Goal: Transaction & Acquisition: Register for event/course

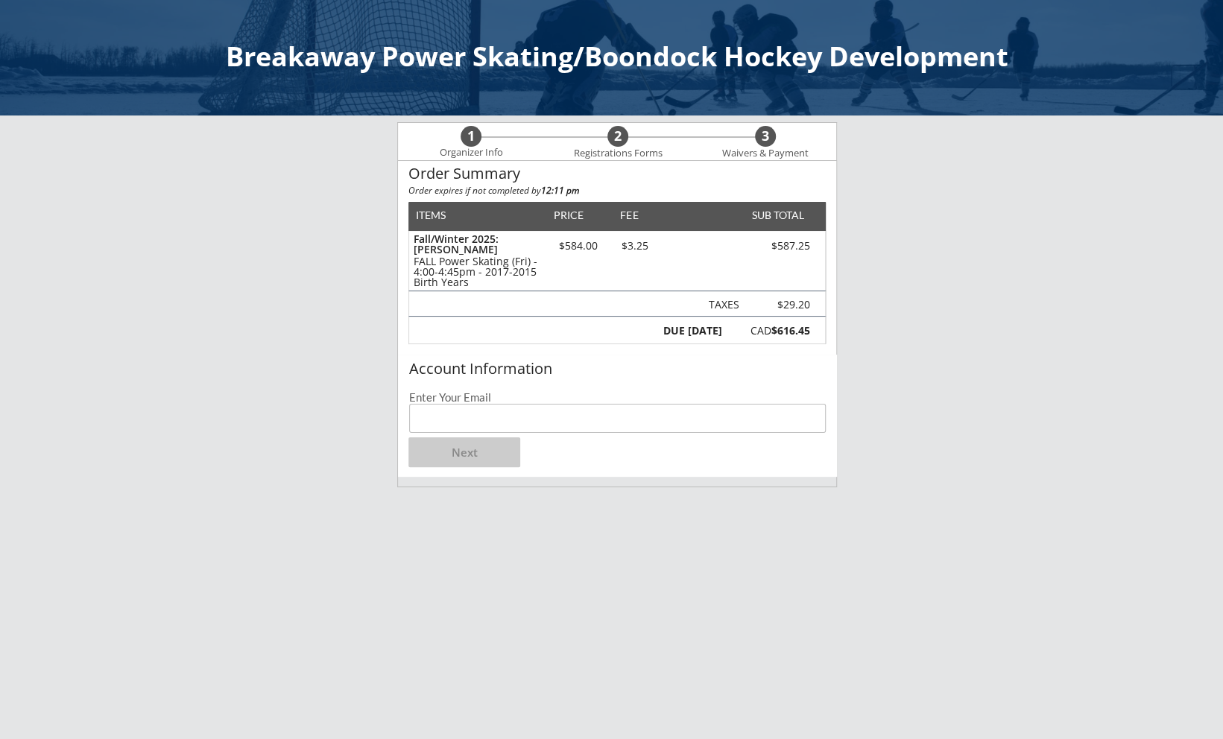
click at [513, 423] on input "email" at bounding box center [617, 418] width 416 height 29
type input "[EMAIL_ADDRESS][PERSON_NAME][DOMAIN_NAME]"
click at [465, 456] on button "Next" at bounding box center [464, 452] width 112 height 30
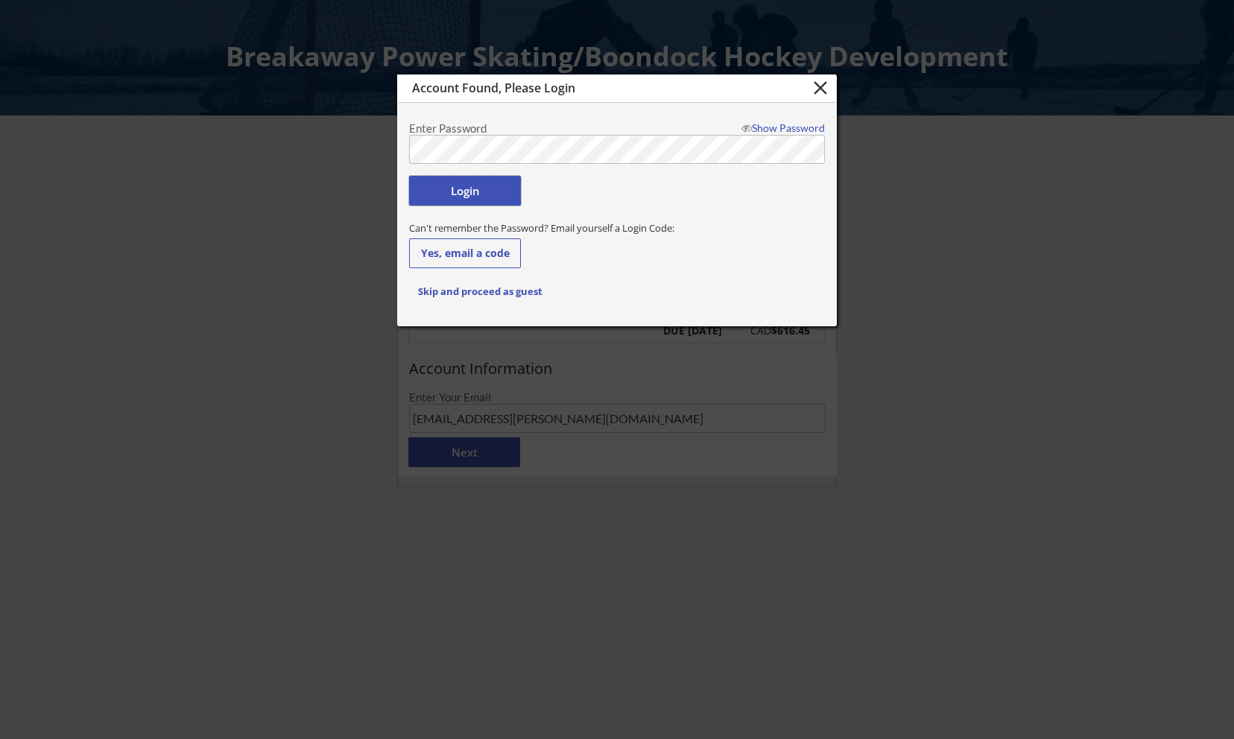
click at [449, 186] on button "Login" at bounding box center [465, 191] width 112 height 30
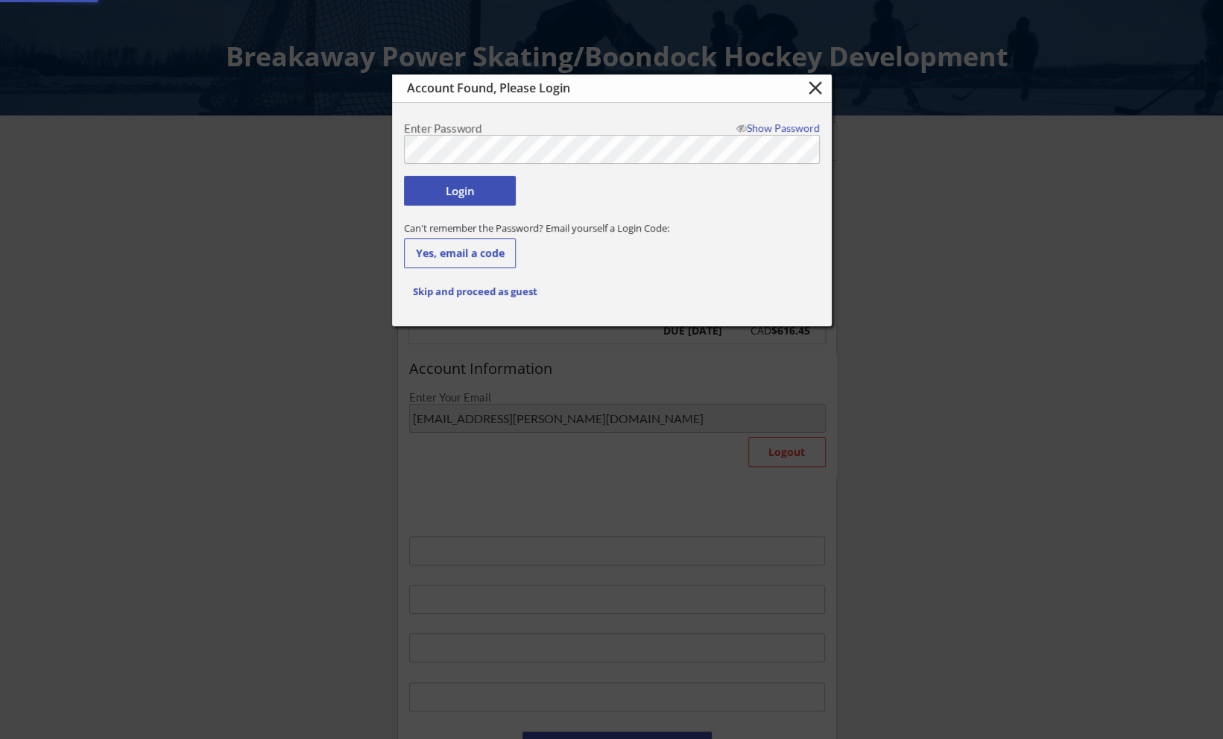
type input "[EMAIL_ADDRESS][PERSON_NAME][DOMAIN_NAME]"
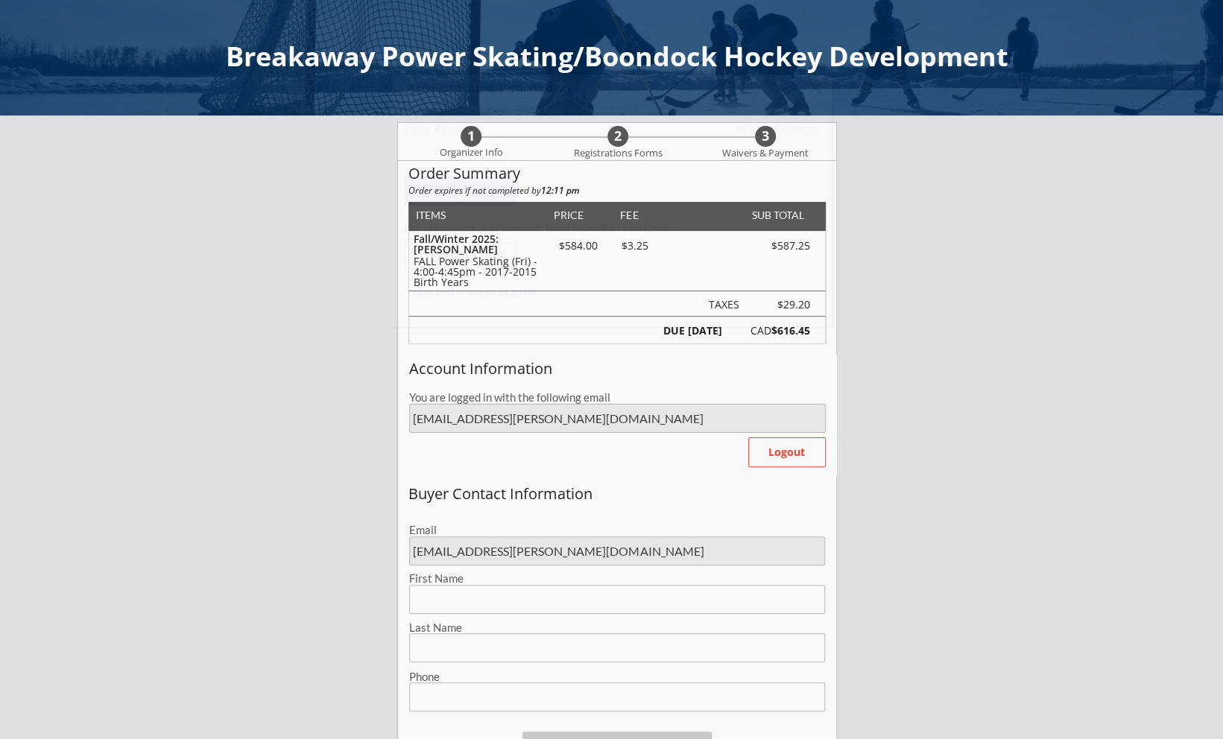
type input "Kyla"
type input "[PERSON_NAME]"
type input "(140) 381-8420"
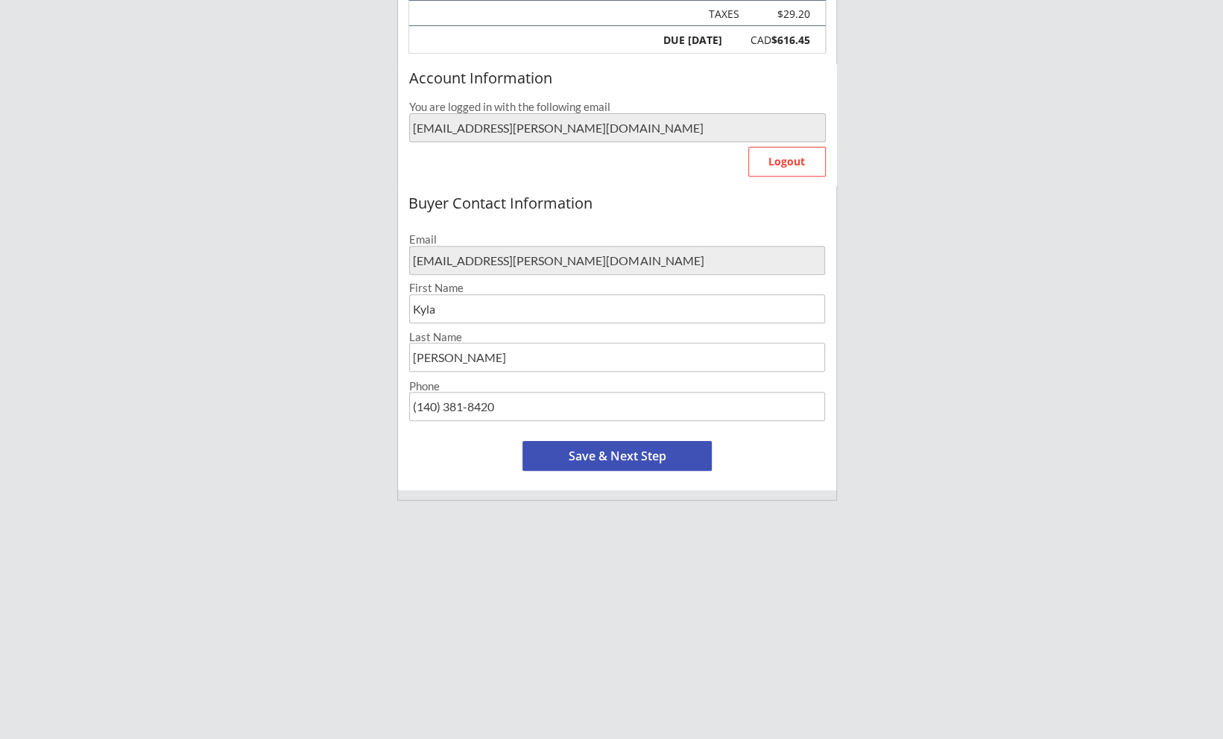
scroll to position [298, 0]
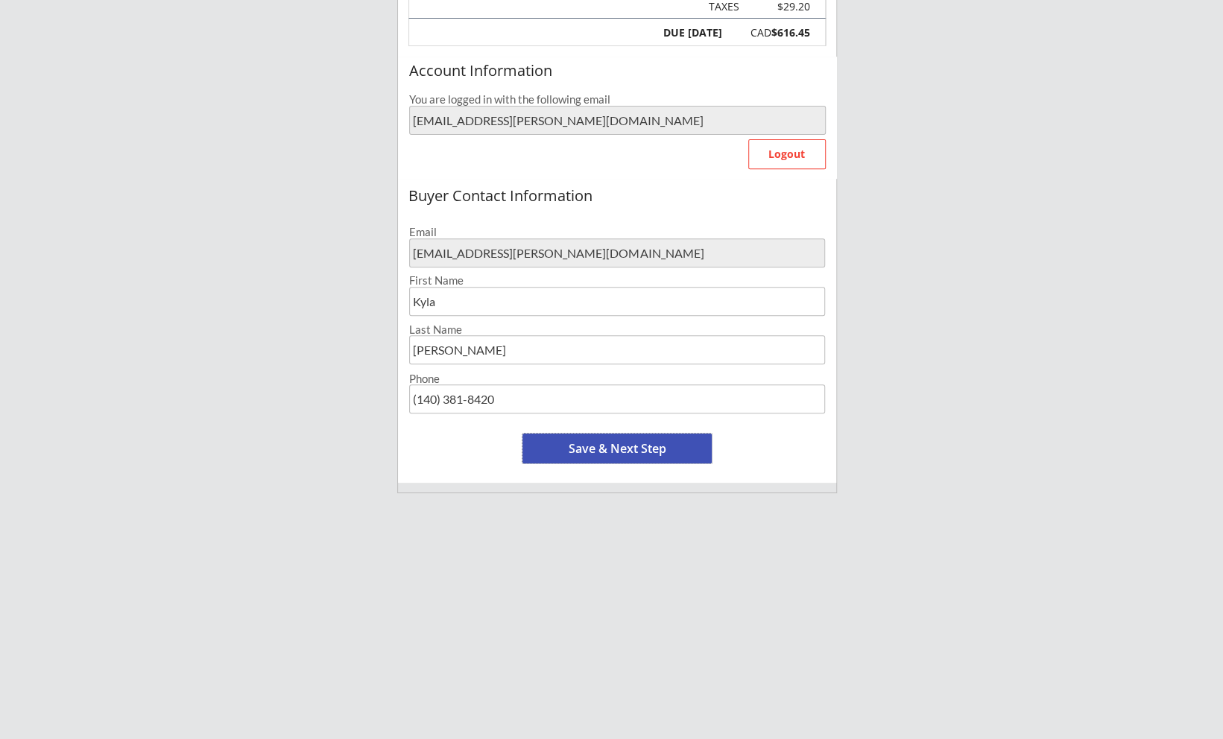
click at [603, 453] on button "Save & Next Step" at bounding box center [616, 449] width 189 height 30
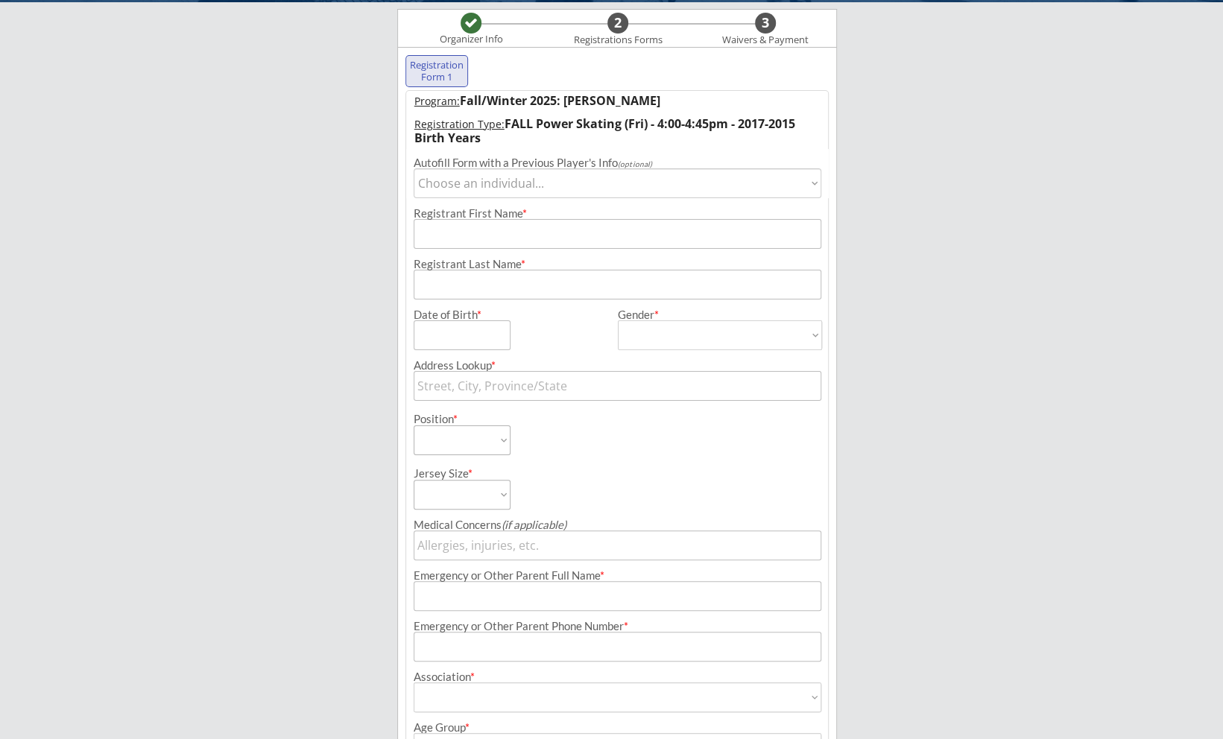
scroll to position [107, 0]
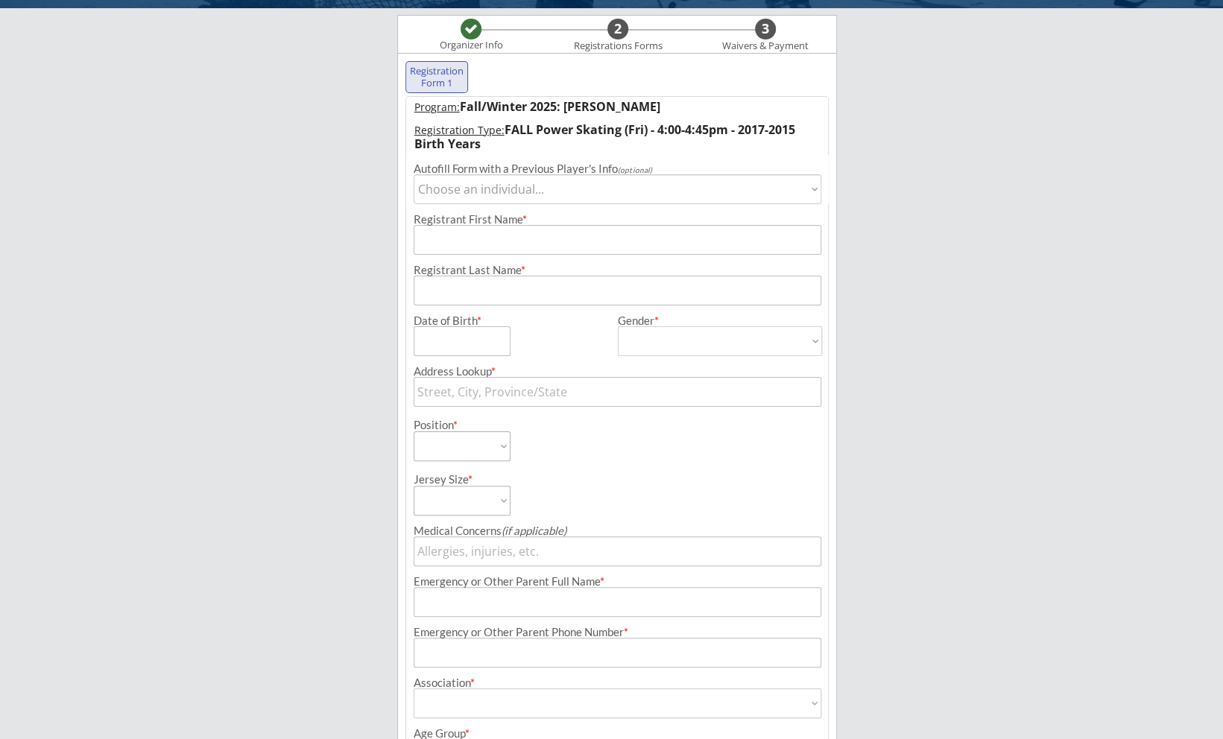
click at [445, 195] on select "Choose an individual... [PERSON_NAME] [PERSON_NAME]" at bounding box center [618, 189] width 408 height 30
select select ""1348695171700984260__LOOKUP__1580134089244x791898474088497200""
click at [414, 174] on select "Choose an individual... [PERSON_NAME] [PERSON_NAME]" at bounding box center [618, 189] width 408 height 30
type input "Addyson"
type input "[PERSON_NAME]"
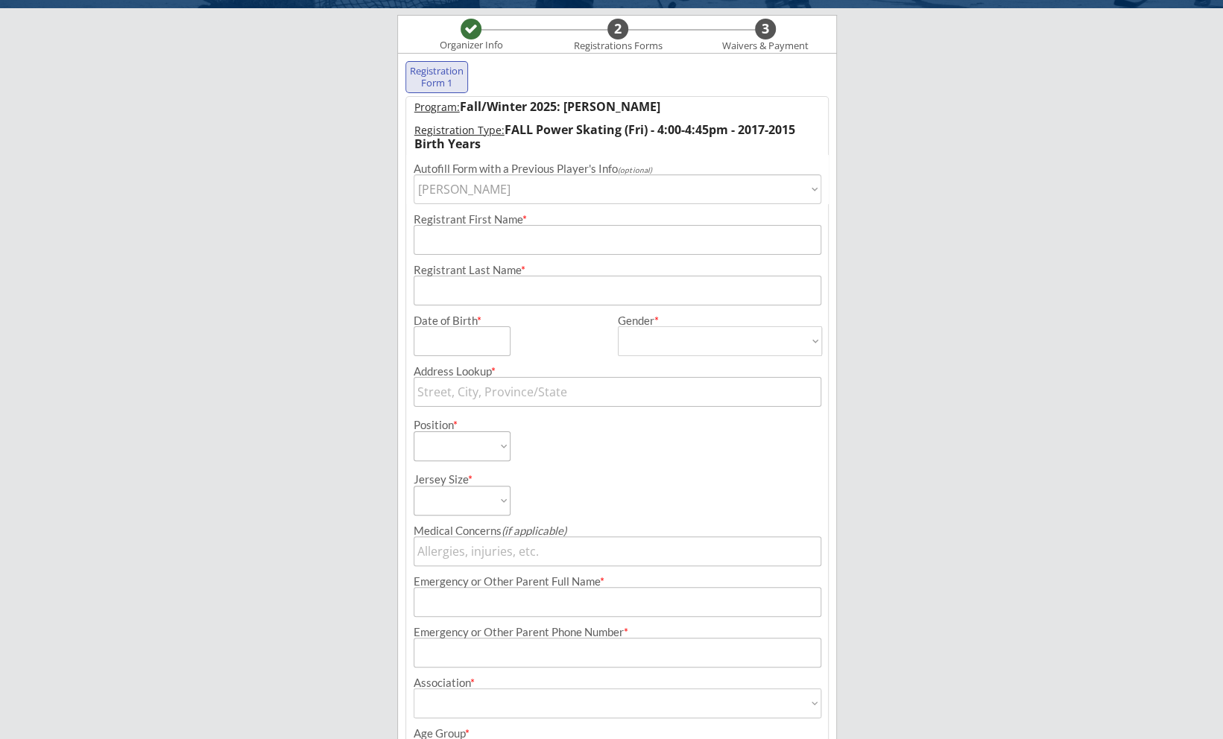
type input "[DATE]"
type input "[STREET_ADDRESS][PERSON_NAME]"
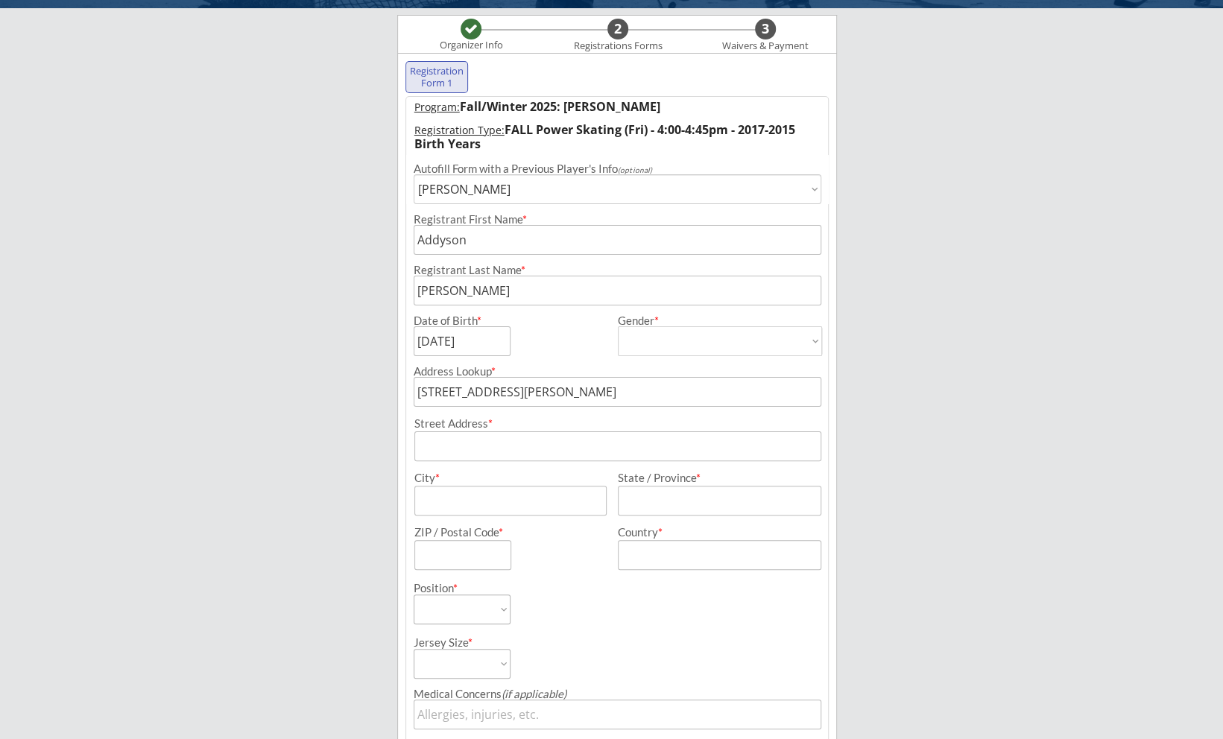
type input "[DEMOGRAPHIC_DATA]"
select select ""[DEMOGRAPHIC_DATA]""
select select ""Forward""
type input "None"
type input "[PERSON_NAME]"
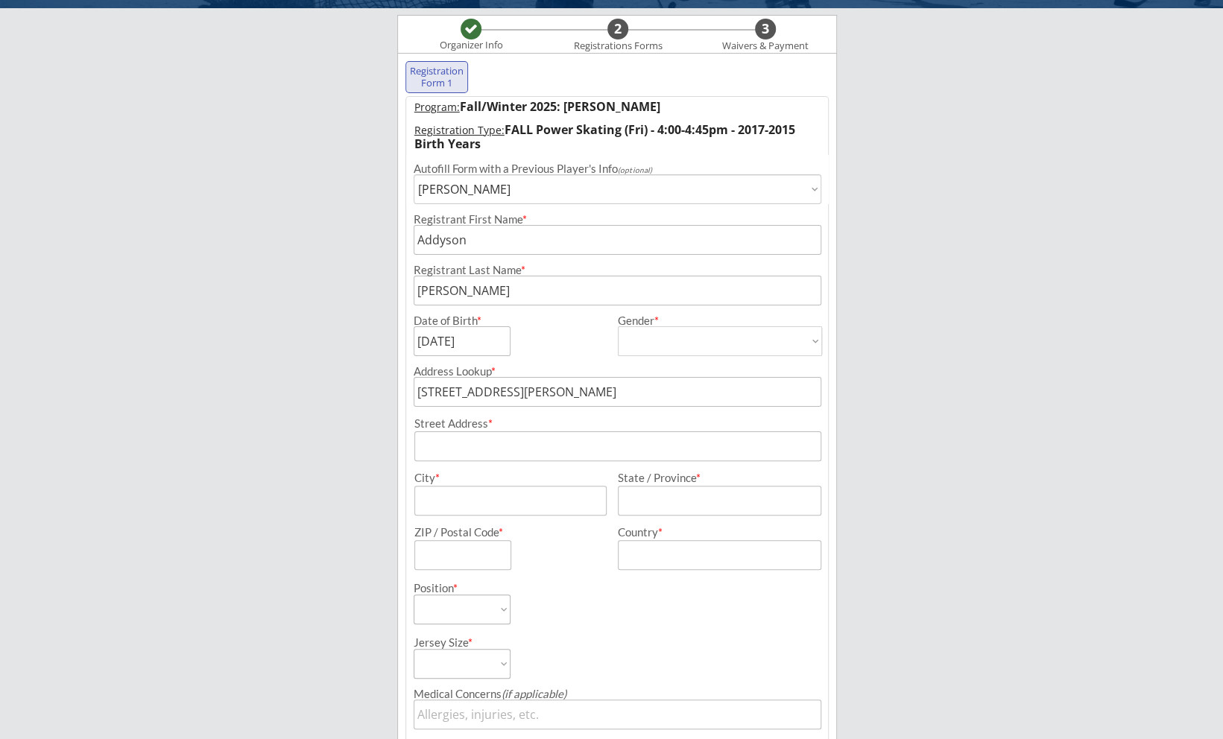
type input "[PHONE_NUMBER]"
click at [451, 197] on select "Choose an individual... [PERSON_NAME] [PERSON_NAME]" at bounding box center [618, 189] width 408 height 30
select select ""1348695171700984260__LOOKUP__1727200536329x183197906016927740""
click at [414, 174] on select "Choose an individual... [PERSON_NAME] [PERSON_NAME]" at bounding box center [618, 189] width 408 height 30
type input "[PERSON_NAME]"
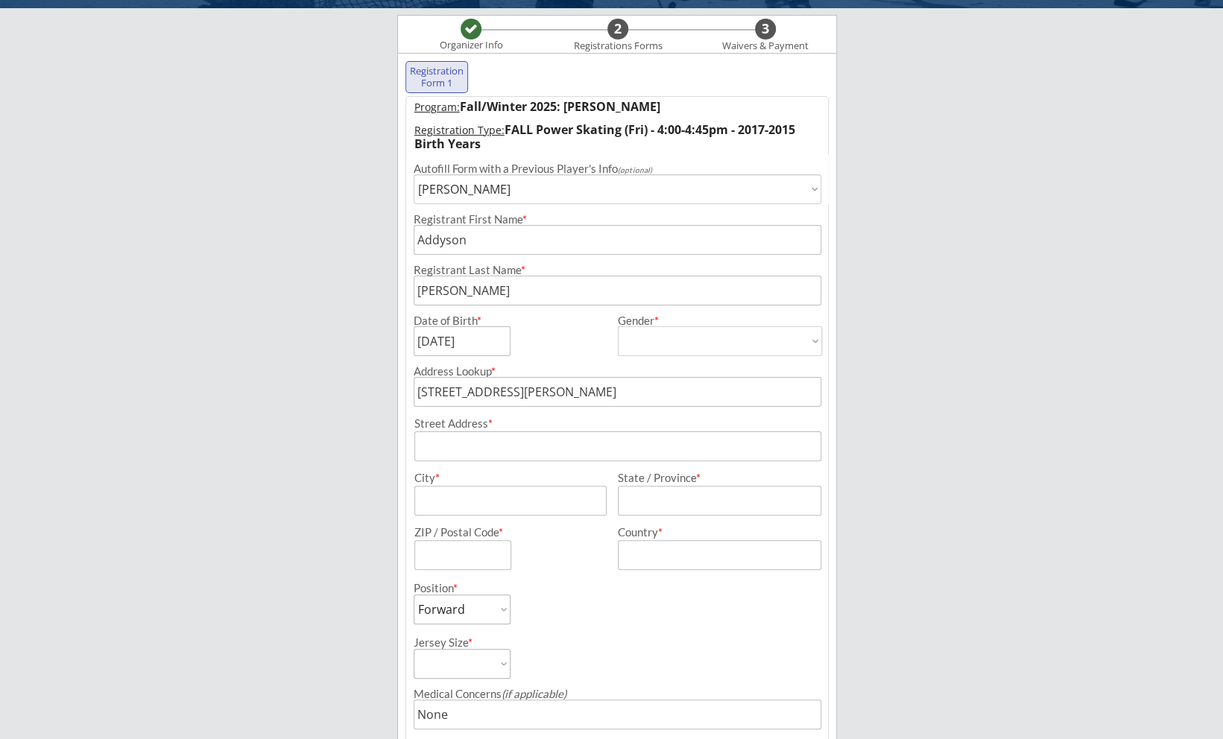
type input "[DATE]"
select select ""Defense""
select select ""Youth XL""
type input "[PERSON_NAME]"
type input "[PHONE_NUMBER]"
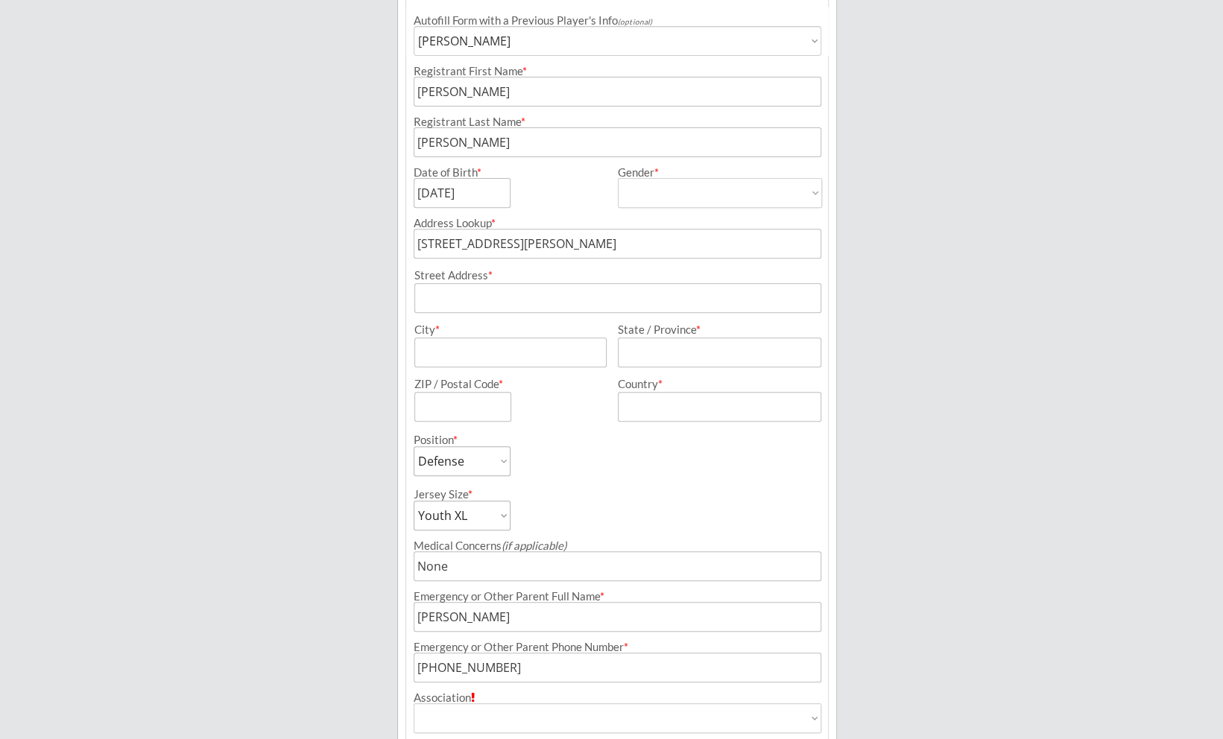
scroll to position [256, 0]
click at [469, 346] on input "input" at bounding box center [509, 352] width 191 height 30
type input "[GEOGRAPHIC_DATA]"
type input "AB"
type input "T3E1N8"
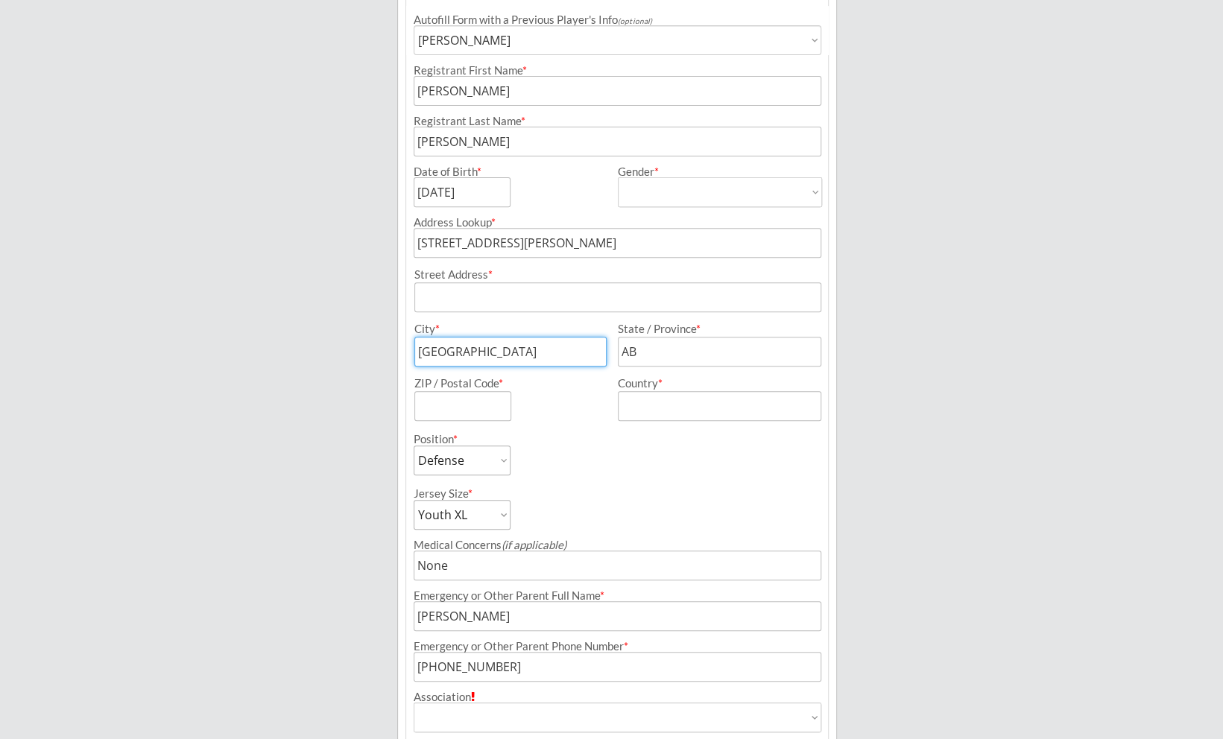
type input "[GEOGRAPHIC_DATA]"
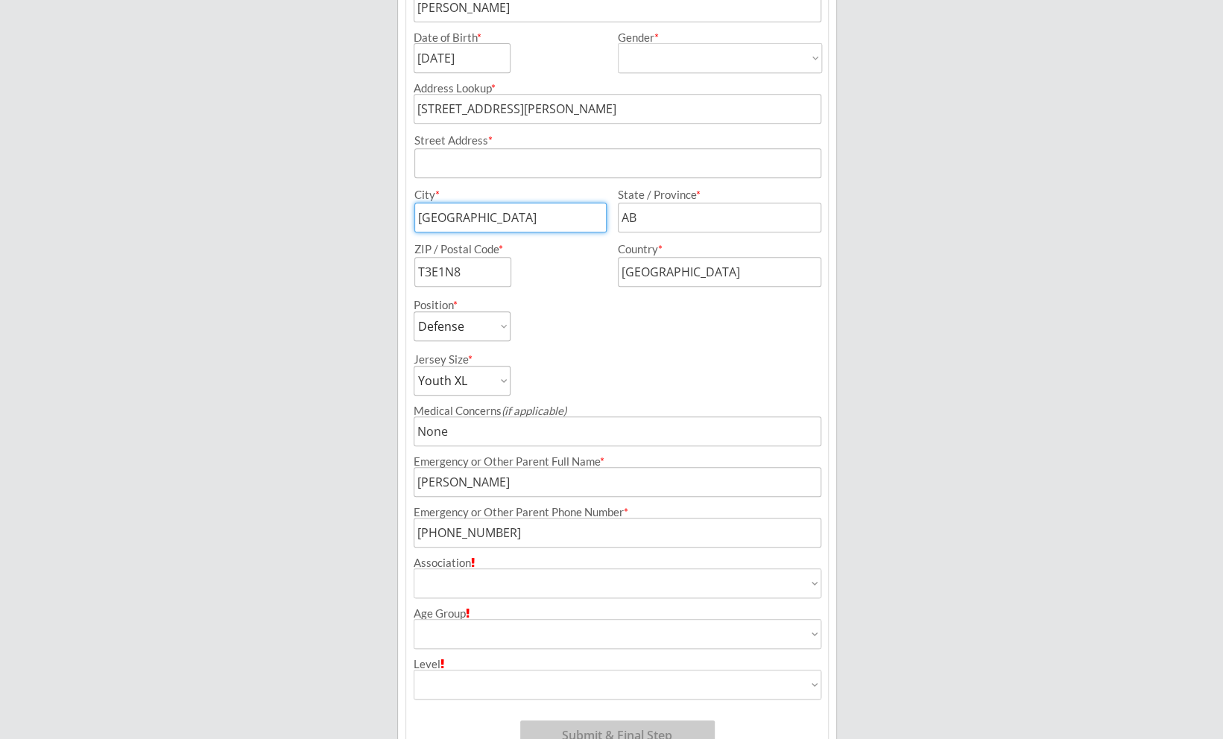
scroll to position [405, 0]
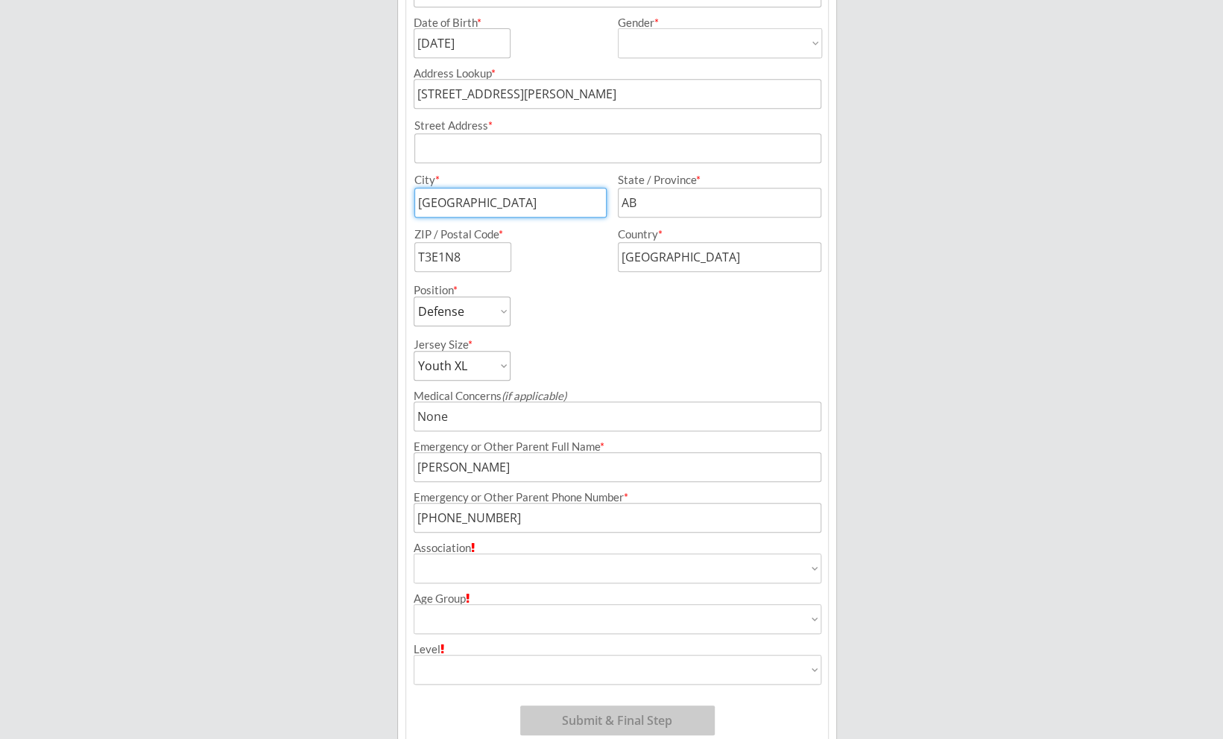
click at [517, 570] on select "Airdrie Blackfoot Hockey Association Bow River Bruins Bow Valley Hockey Society…" at bounding box center [618, 569] width 408 height 30
select select ""Ringette""
click at [414, 554] on select "Airdrie Blackfoot Hockey Association Bow River Bruins Bow Valley Hockey Society…" at bounding box center [618, 569] width 408 height 30
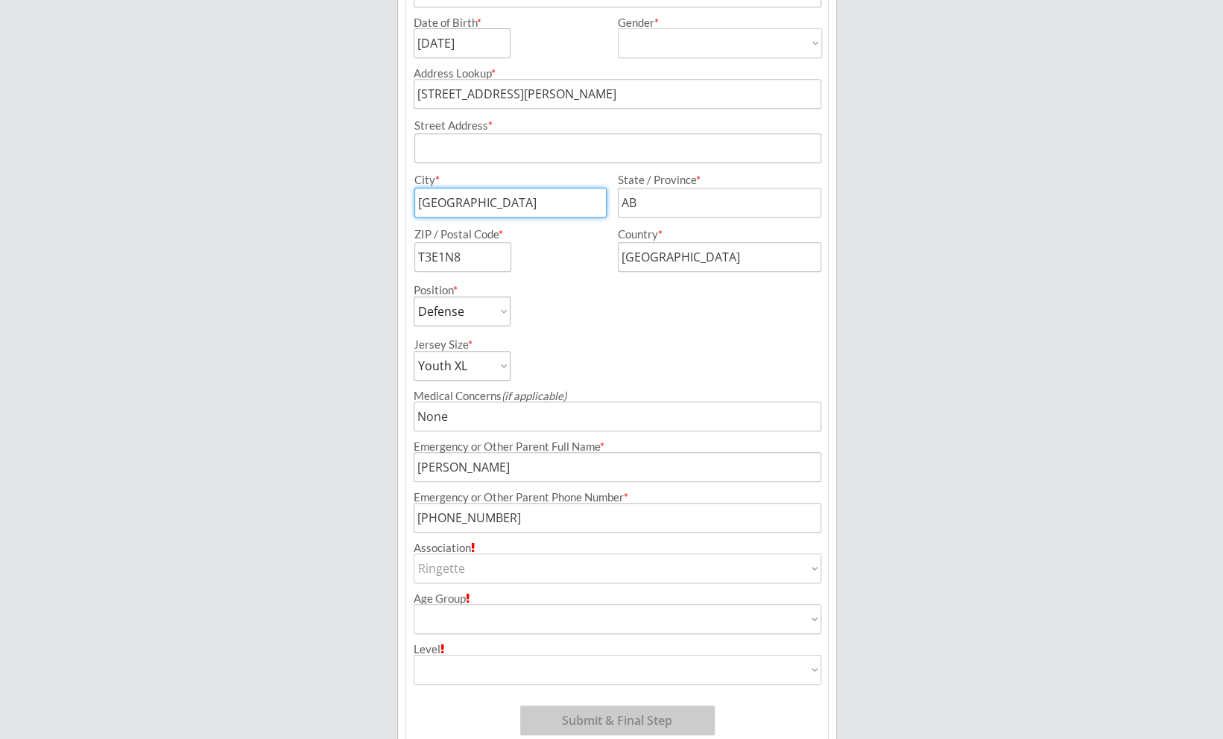
type input "Ringette"
click at [489, 617] on select "House League U7 U9 U11 U13 U15 U16 U18 U21 College/University Active Start U10 …" at bounding box center [618, 619] width 408 height 30
select select ""U12 Ringette""
click at [414, 604] on select "House League U7 U9 U11 U13 U15 U16 U18 U21 College/University Active Start U10 …" at bounding box center [618, 619] width 408 height 30
type input "U12 Ringette"
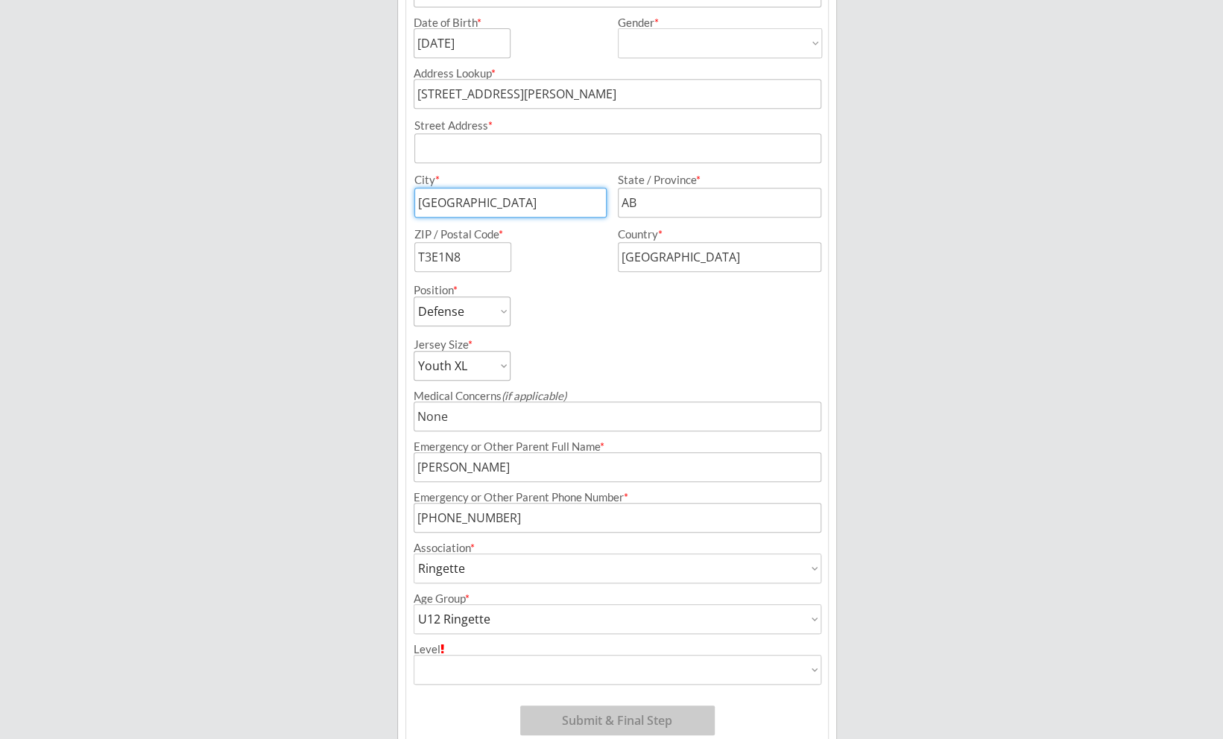
click at [507, 668] on select "Division 1 Division 2 Division 3 Division 4 Division 5 Division 6 Division 7 AA…" at bounding box center [618, 670] width 408 height 30
select select ""Not Applicable ""
click at [414, 655] on select "Division 1 Division 2 Division 3 Division 4 Division 5 Division 6 Division 7 AA…" at bounding box center [618, 670] width 408 height 30
type input "Not Applicable"
click at [565, 717] on button "Submit & Final Step" at bounding box center [617, 721] width 194 height 30
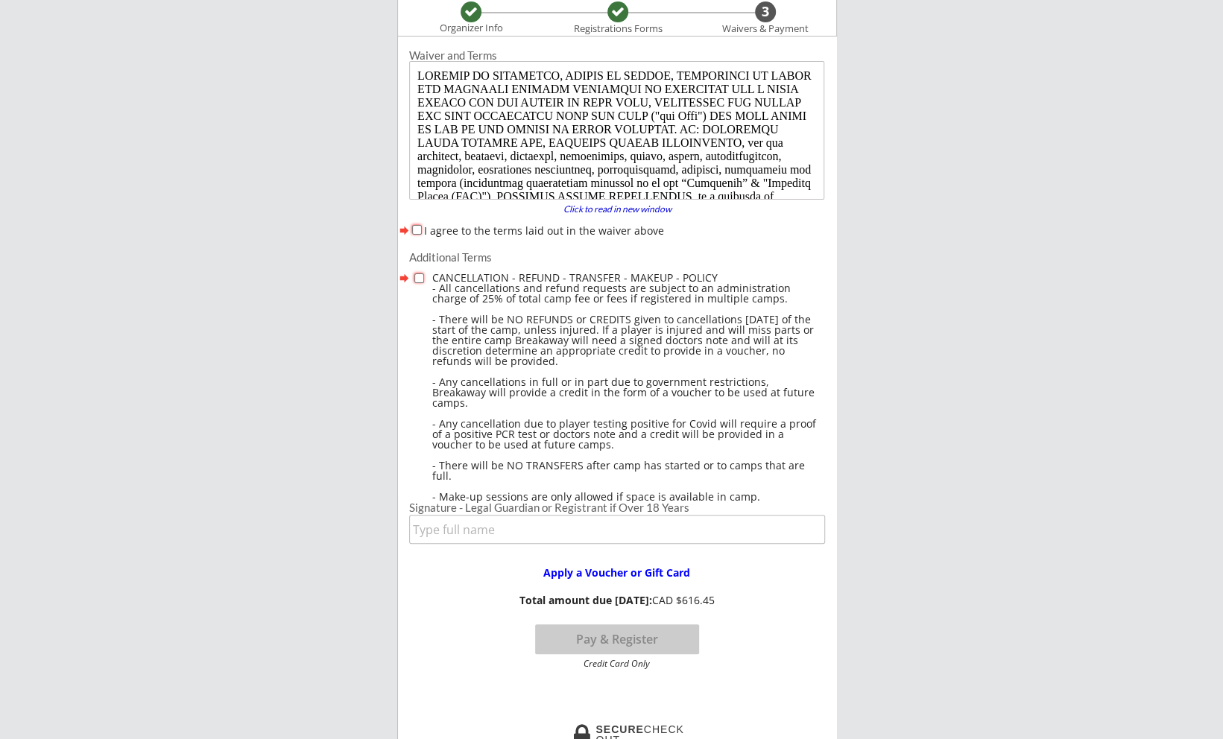
scroll to position [122, 0]
click at [417, 232] on input "I agree to the terms laid out in the waiver above" at bounding box center [417, 232] width 10 height 10
checkbox input "true"
drag, startPoint x: 416, startPoint y: 280, endPoint x: 436, endPoint y: 335, distance: 58.7
click at [416, 282] on input "checkbox" at bounding box center [419, 281] width 10 height 10
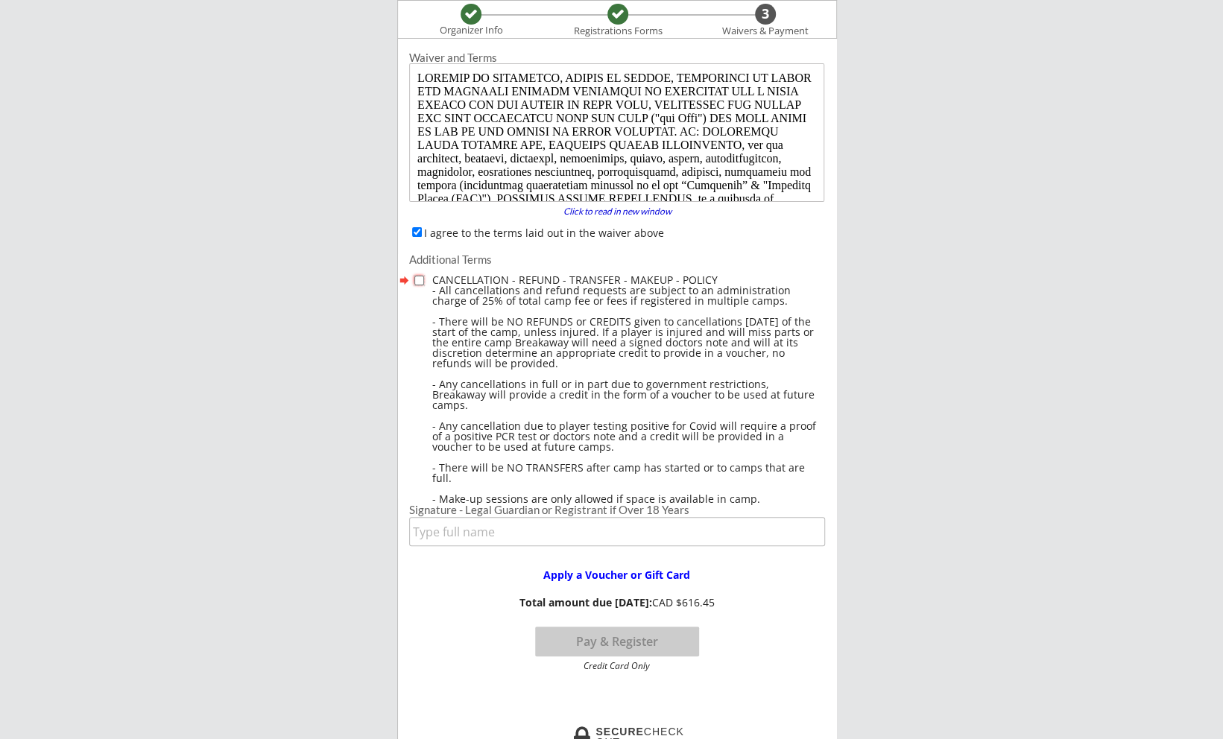
checkbox input "true"
click at [460, 542] on input "input" at bounding box center [617, 531] width 416 height 29
type input "[PERSON_NAME]"
click at [560, 638] on button "Pay & Register" at bounding box center [617, 642] width 164 height 30
